Goal: Task Accomplishment & Management: Complete application form

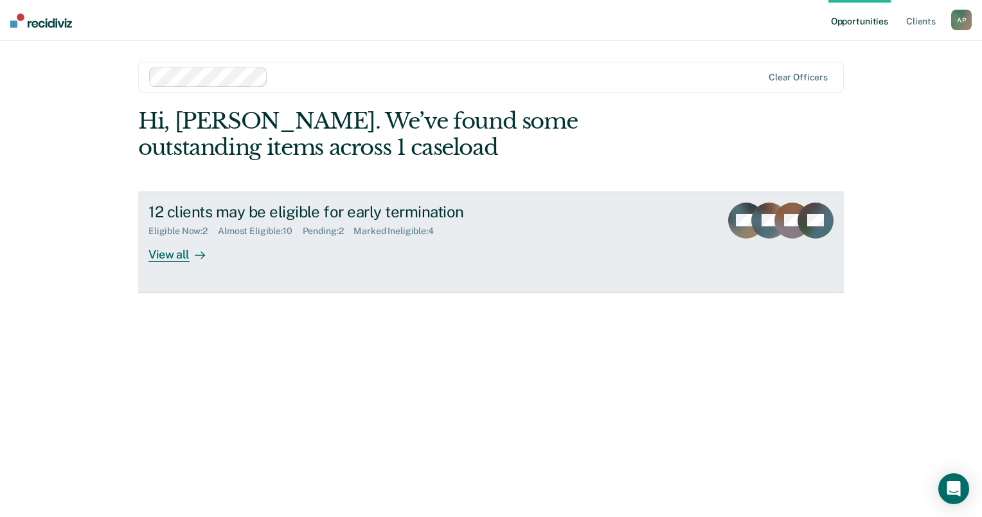
click at [179, 252] on div "View all" at bounding box center [184, 249] width 72 height 25
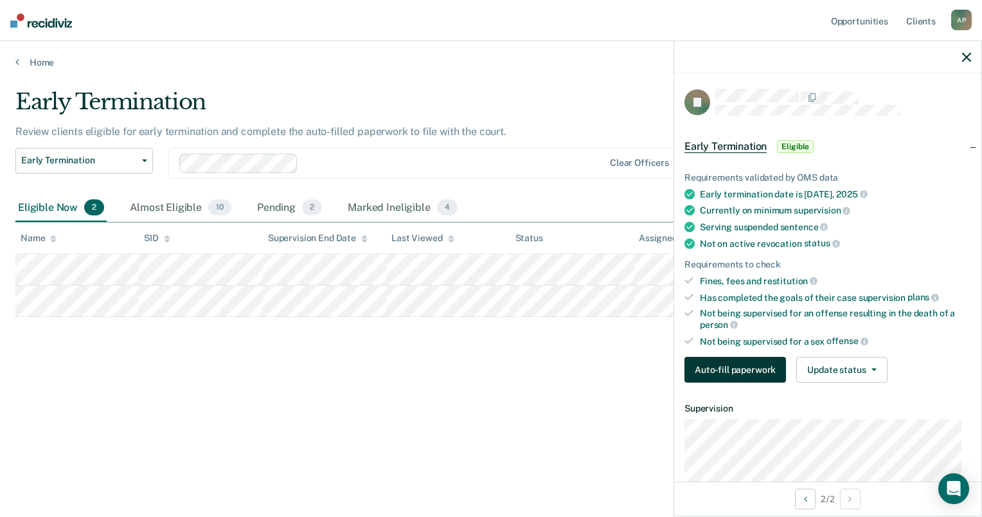
click at [751, 367] on button "Auto-fill paperwork" at bounding box center [736, 370] width 102 height 26
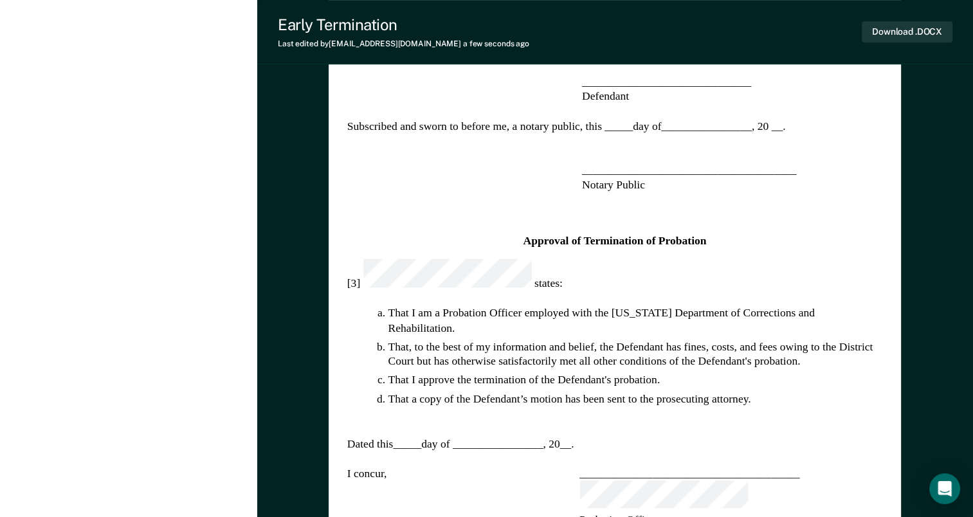
scroll to position [579, 0]
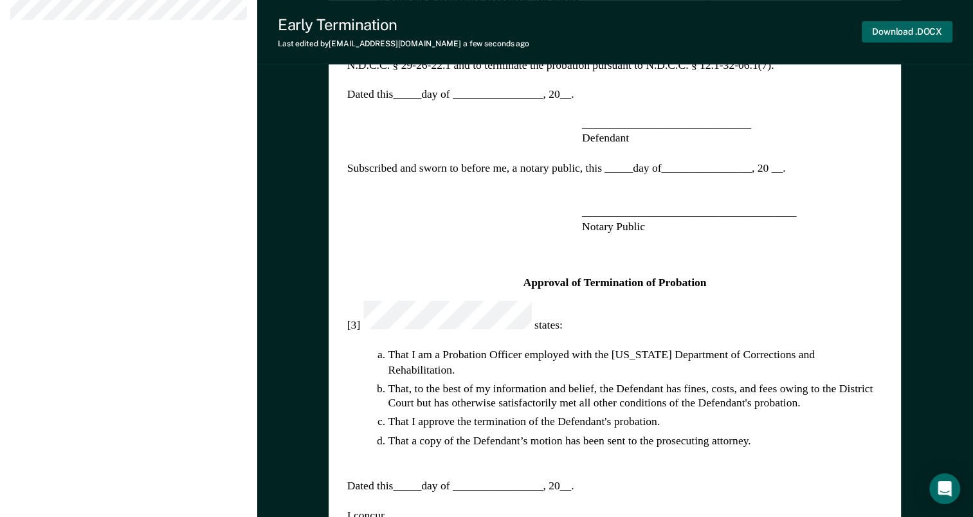
click at [884, 29] on button "Download .DOCX" at bounding box center [906, 31] width 91 height 21
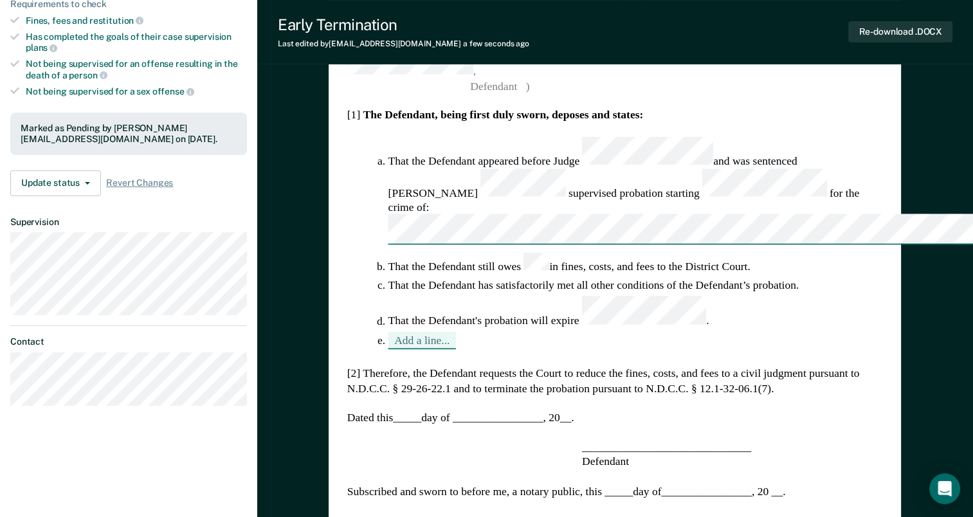
scroll to position [0, 0]
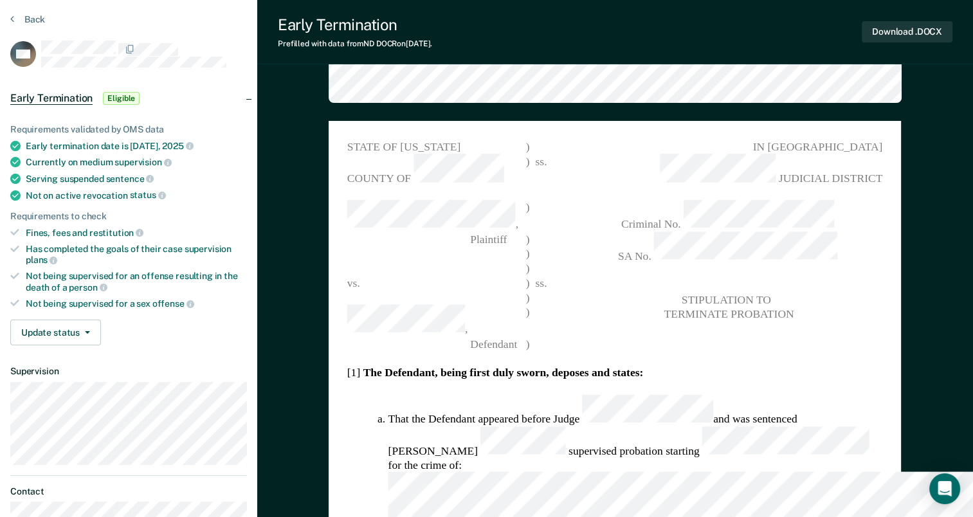
scroll to position [257, 0]
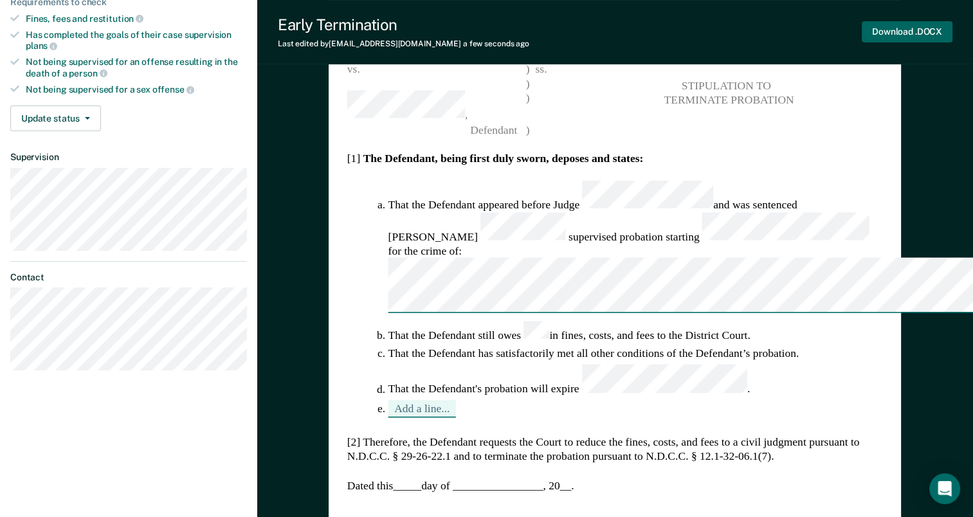
click at [895, 30] on button "Download .DOCX" at bounding box center [906, 31] width 91 height 21
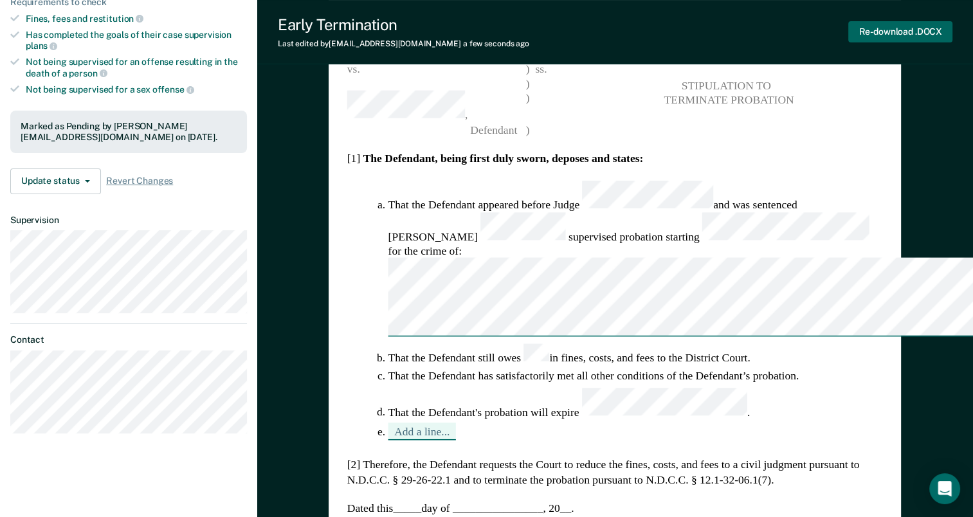
click at [892, 30] on button "Re-download .DOCX" at bounding box center [900, 31] width 104 height 21
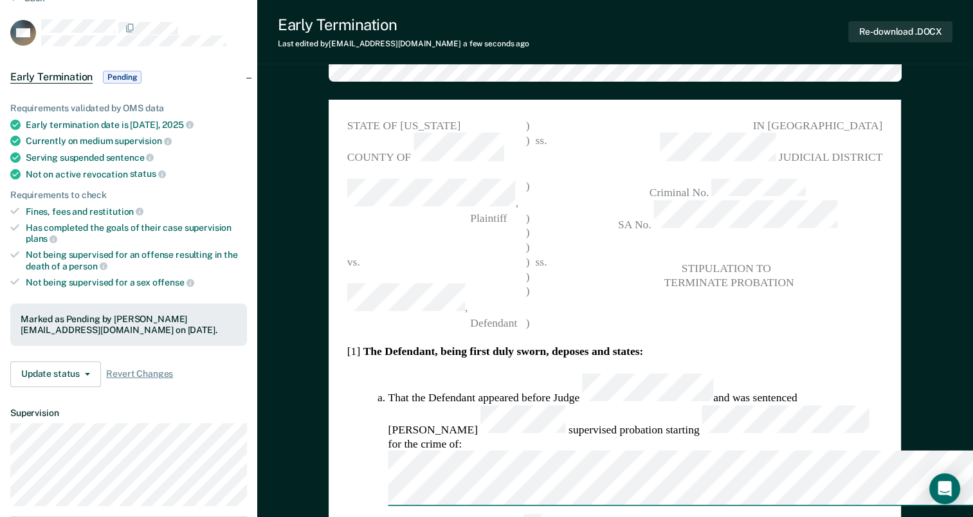
scroll to position [48, 0]
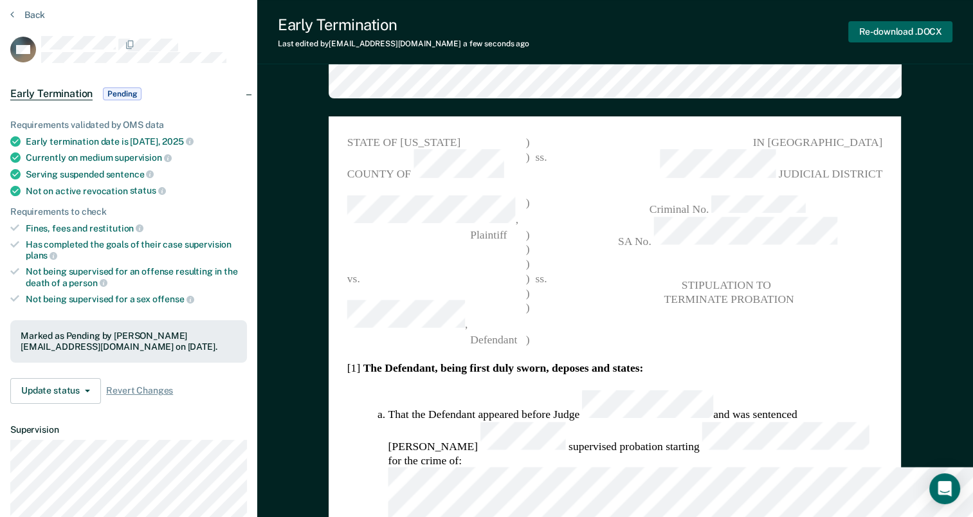
click at [917, 32] on button "Re-download .DOCX" at bounding box center [900, 31] width 104 height 21
type textarea "x"
click at [26, 15] on button "Back" at bounding box center [27, 15] width 35 height 12
